Goal: Register for event/course

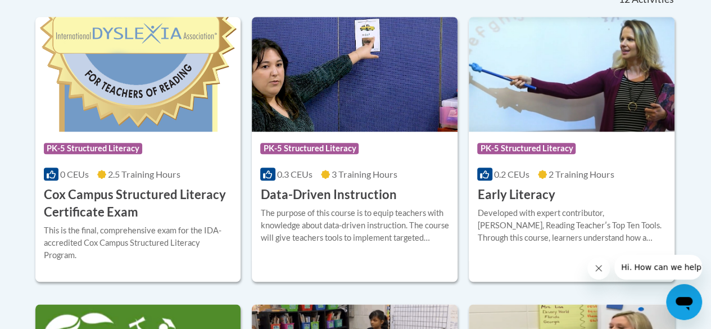
scroll to position [562, 0]
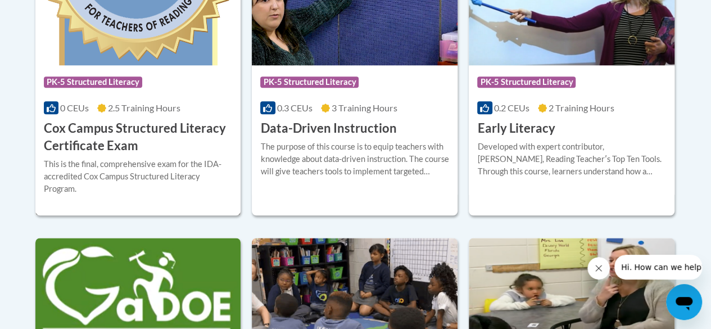
click at [135, 123] on h3 "Cox Campus Structured Literacy Certificate Exam" at bounding box center [138, 137] width 189 height 35
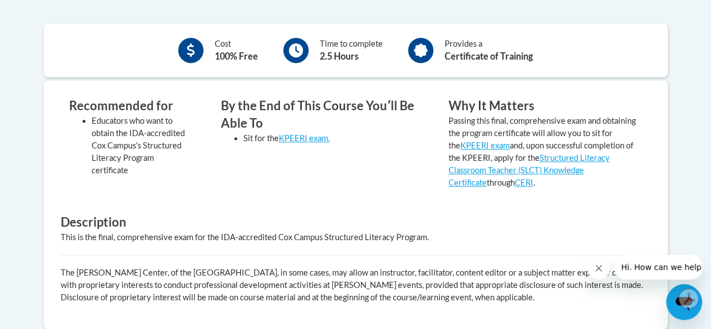
scroll to position [299, 0]
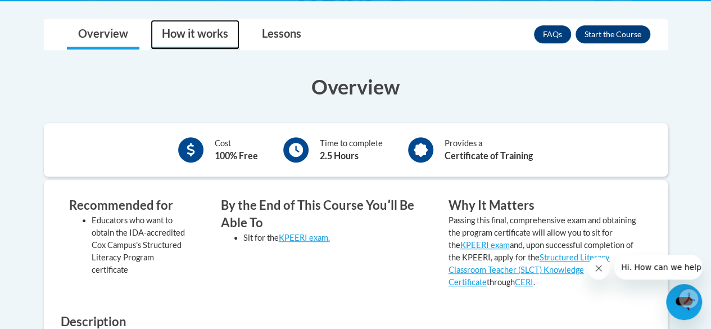
click at [182, 26] on link "How it works" at bounding box center [195, 35] width 89 height 30
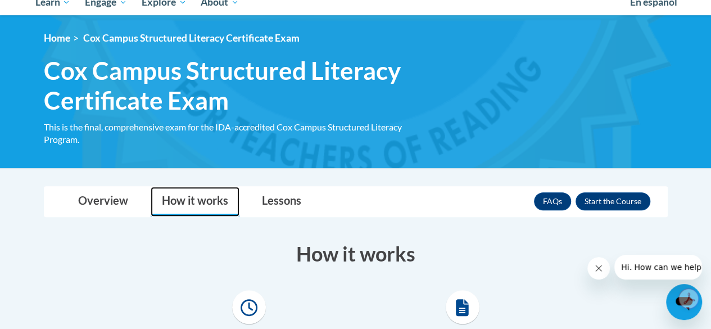
scroll to position [130, 0]
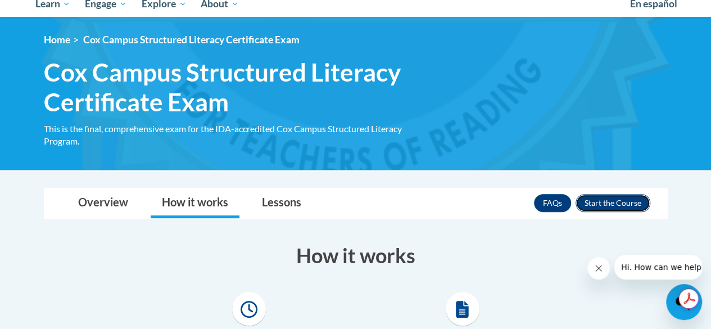
click at [598, 206] on button "Enroll" at bounding box center [613, 203] width 75 height 18
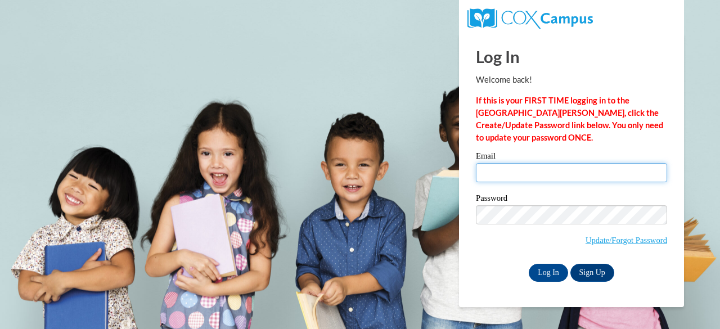
click at [508, 175] on input "Email" at bounding box center [571, 172] width 191 height 19
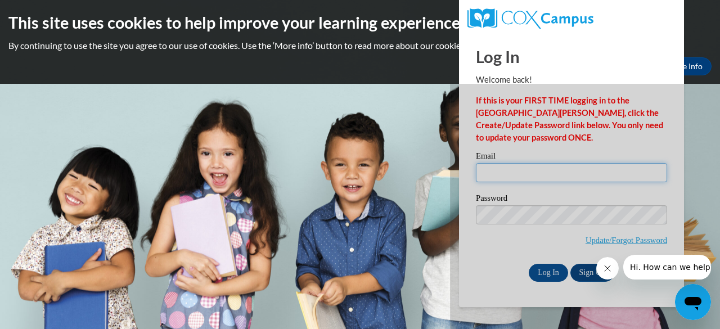
click at [496, 174] on input "Email" at bounding box center [571, 172] width 191 height 19
click at [499, 237] on span "Update/Forgot Password" at bounding box center [571, 228] width 191 height 47
click at [522, 175] on input "t" at bounding box center [571, 172] width 191 height 19
type input "trose4@student.clayton.edu"
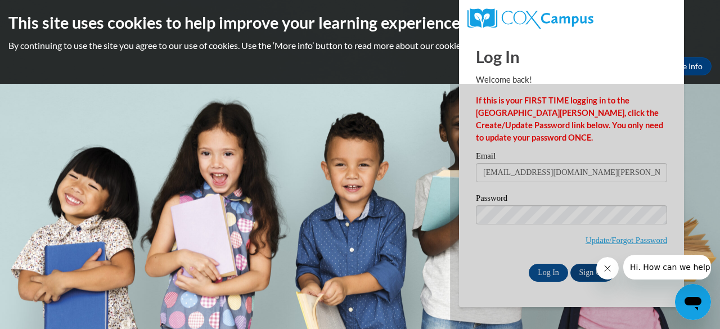
click at [607, 270] on icon "Close message from company" at bounding box center [606, 268] width 9 height 9
